Goal: Find specific page/section: Find specific page/section

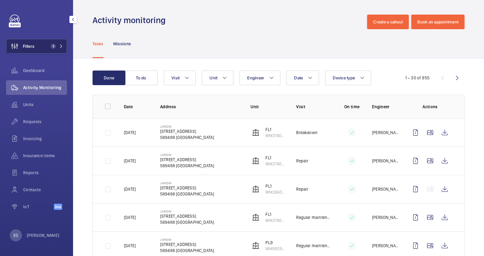
click at [59, 50] on button "Filters 1" at bounding box center [36, 46] width 61 height 15
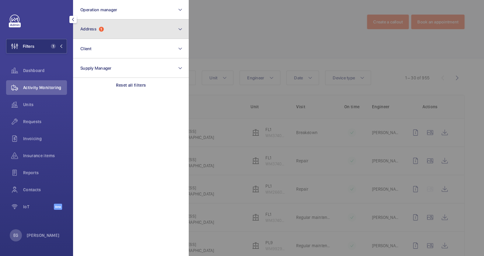
click at [114, 29] on button "Address 1" at bounding box center [131, 28] width 116 height 19
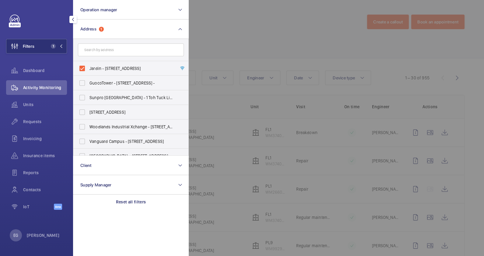
click at [108, 69] on span "Jardin - [STREET_ADDRESS]" at bounding box center [131, 68] width 84 height 6
click at [88, 69] on input "Jardin - [STREET_ADDRESS]" at bounding box center [82, 68] width 12 height 12
checkbox input "false"
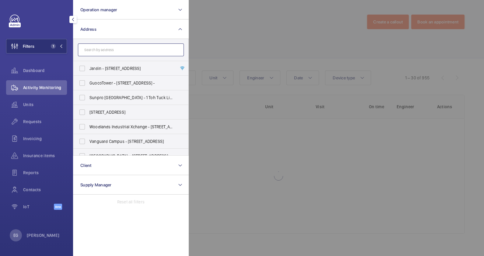
click at [120, 51] on input "text" at bounding box center [131, 50] width 106 height 13
